Goal: Task Accomplishment & Management: Complete application form

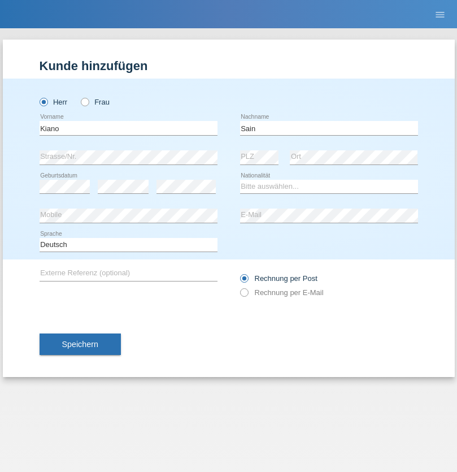
type input "Sain"
select select "CH"
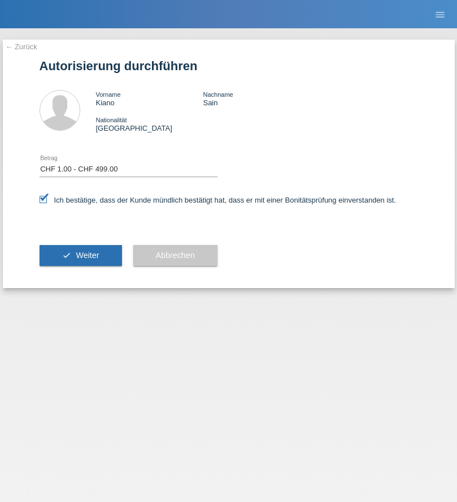
select select "1"
click at [80, 255] on span "Weiter" at bounding box center [87, 254] width 23 height 9
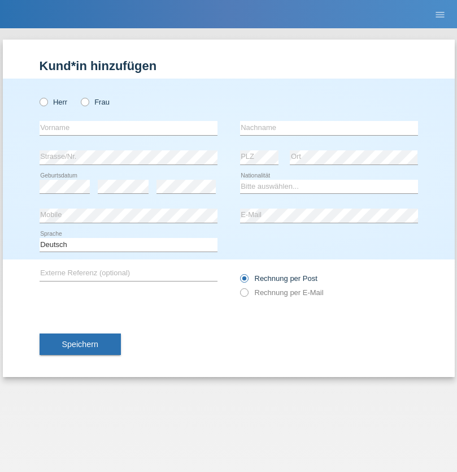
radio input "true"
click at [128, 128] on input "text" at bounding box center [129, 128] width 178 height 14
type input "Kevin"
click at [329, 128] on input "text" at bounding box center [329, 128] width 178 height 14
type input "Patuzzo"
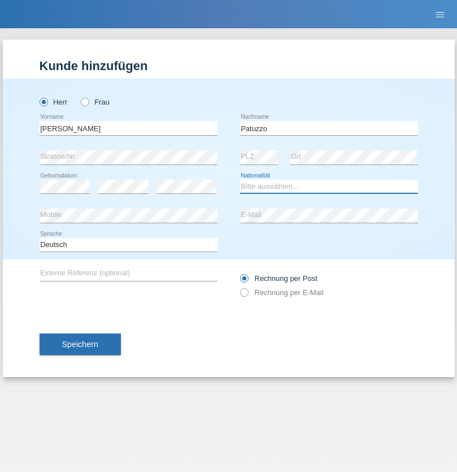
select select "IT"
select select "C"
select select "14"
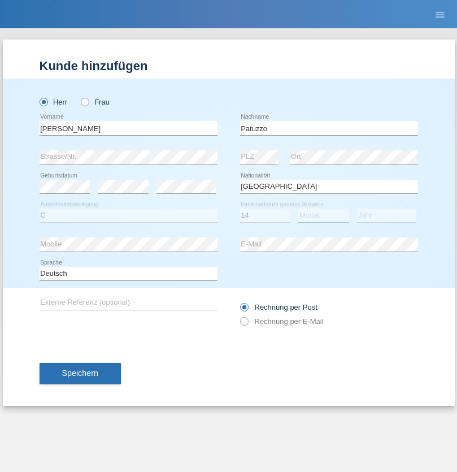
select select "07"
select select "2021"
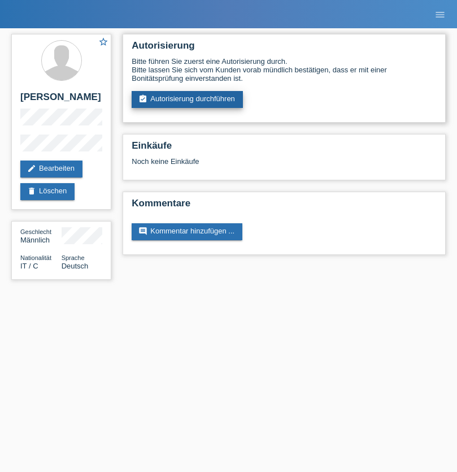
click at [188, 100] on link "assignment_turned_in Autorisierung durchführen" at bounding box center [187, 99] width 111 height 17
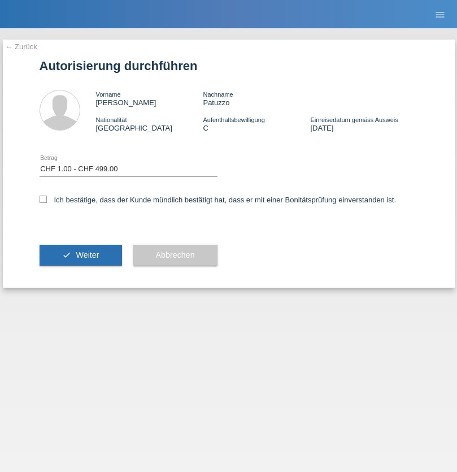
select select "1"
checkbox input "true"
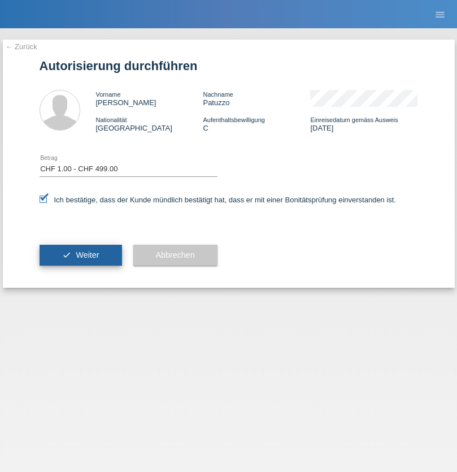
click at [80, 255] on span "Weiter" at bounding box center [87, 254] width 23 height 9
